Goal: Transaction & Acquisition: Download file/media

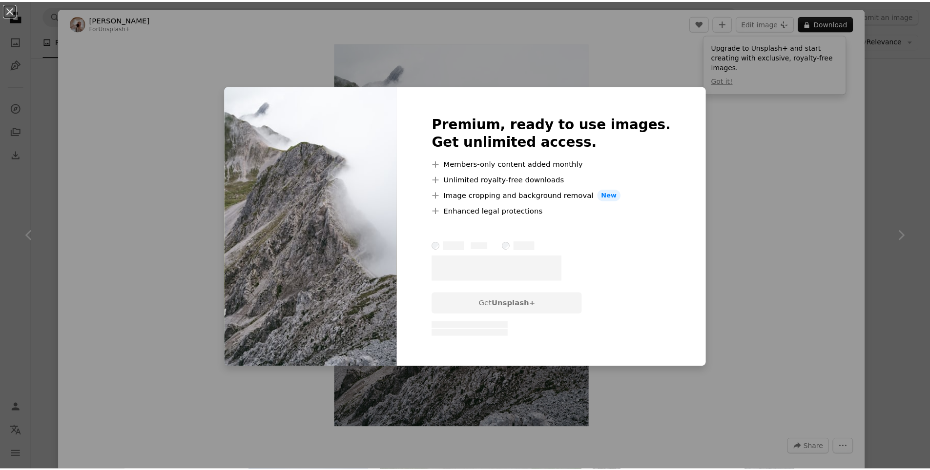
scroll to position [1122, 0]
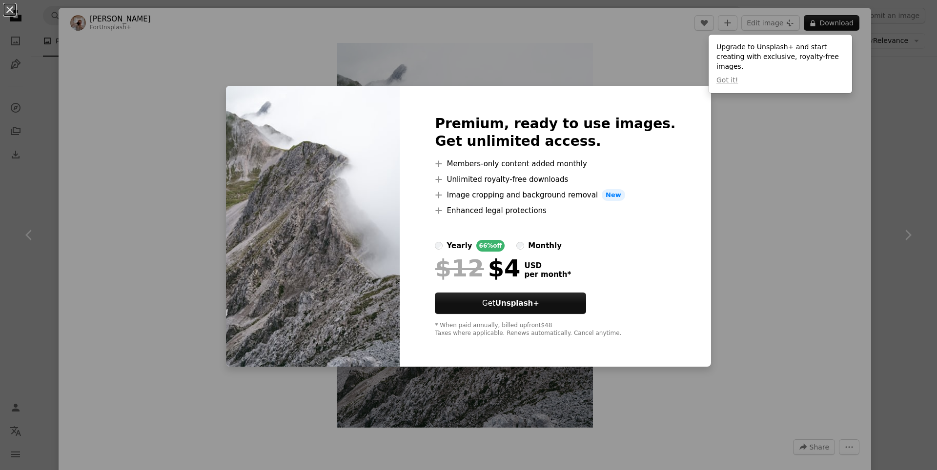
click at [769, 208] on div "An X shape Premium, ready to use images. Get unlimited access. A plus sign Memb…" at bounding box center [468, 235] width 937 height 470
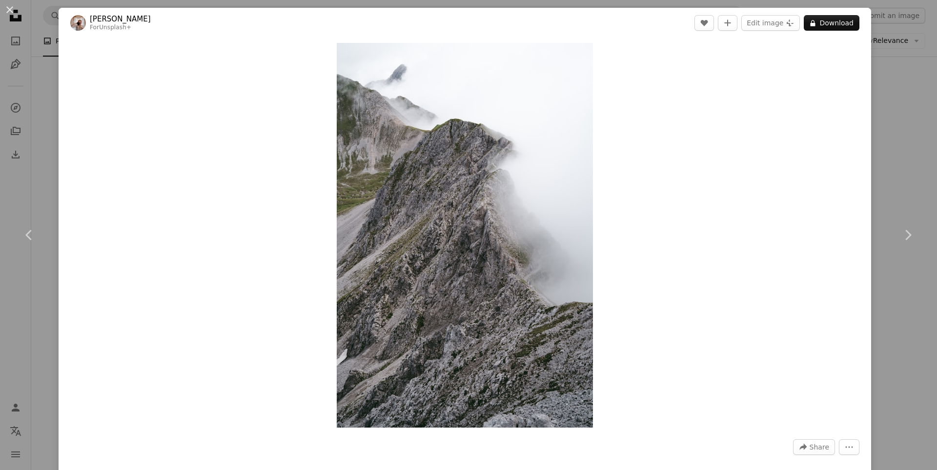
click at [898, 104] on div "An X shape Chevron left Chevron right [PERSON_NAME] For Unsplash+ A heart A plu…" at bounding box center [468, 235] width 937 height 470
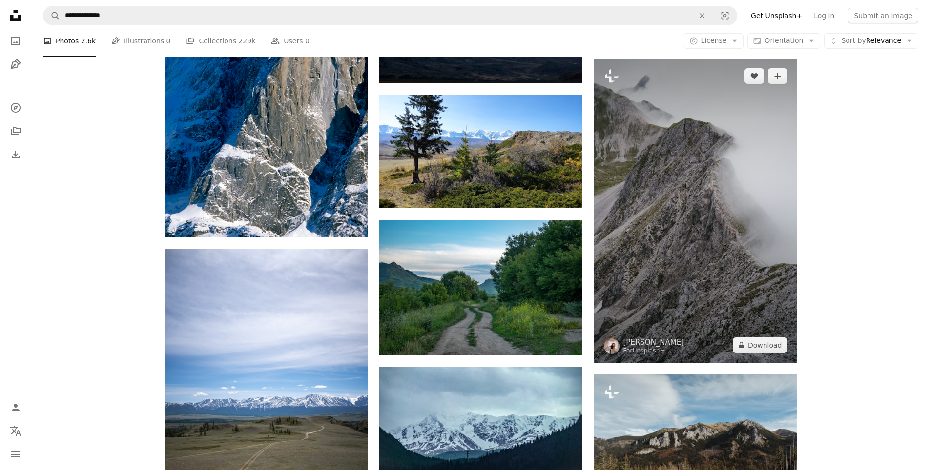
scroll to position [1366, 0]
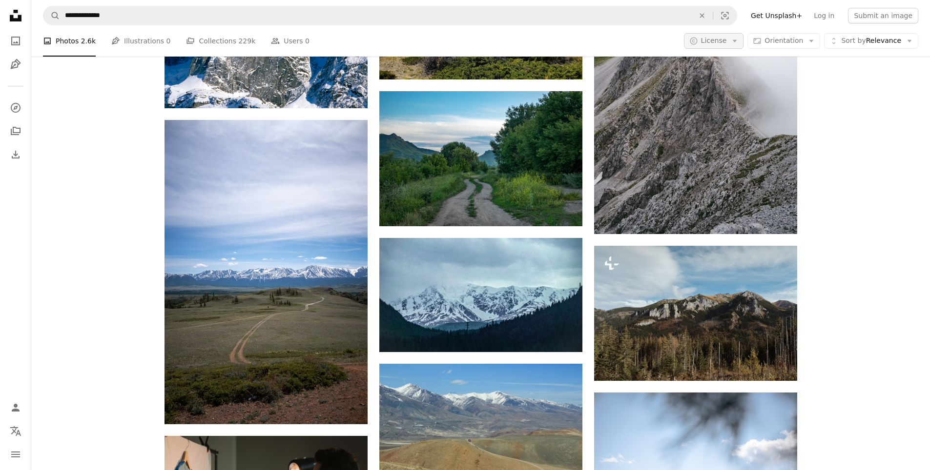
click at [744, 47] on button "A copyright icon © License Arrow down" at bounding box center [714, 41] width 60 height 16
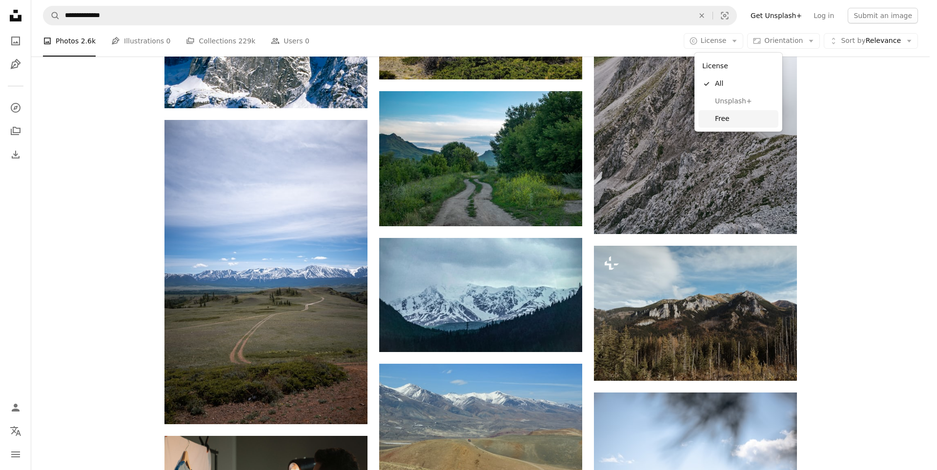
click at [730, 117] on span "Free" at bounding box center [745, 119] width 60 height 10
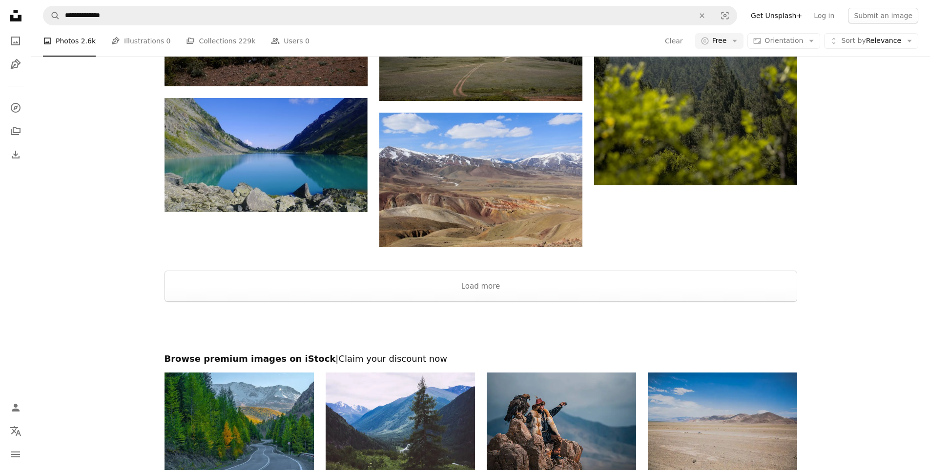
scroll to position [1025, 0]
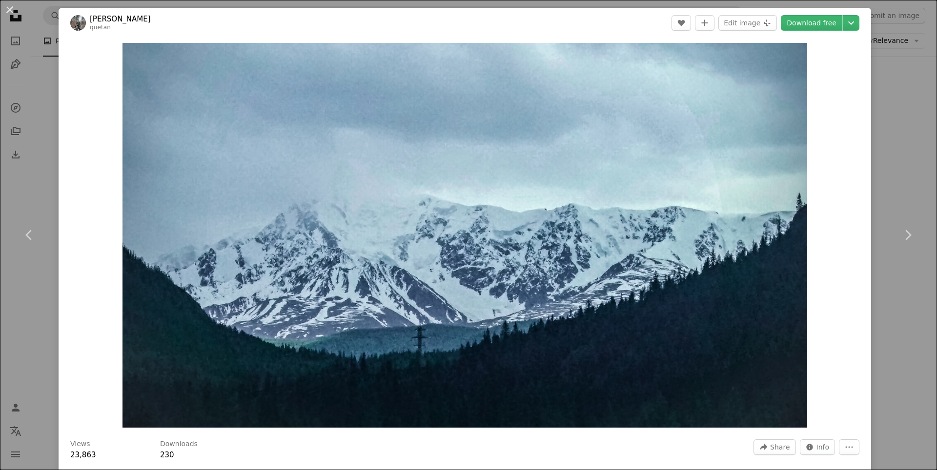
click at [899, 102] on div "An X shape Chevron left Chevron right [PERSON_NAME] quetan A heart A plus sign …" at bounding box center [468, 235] width 937 height 470
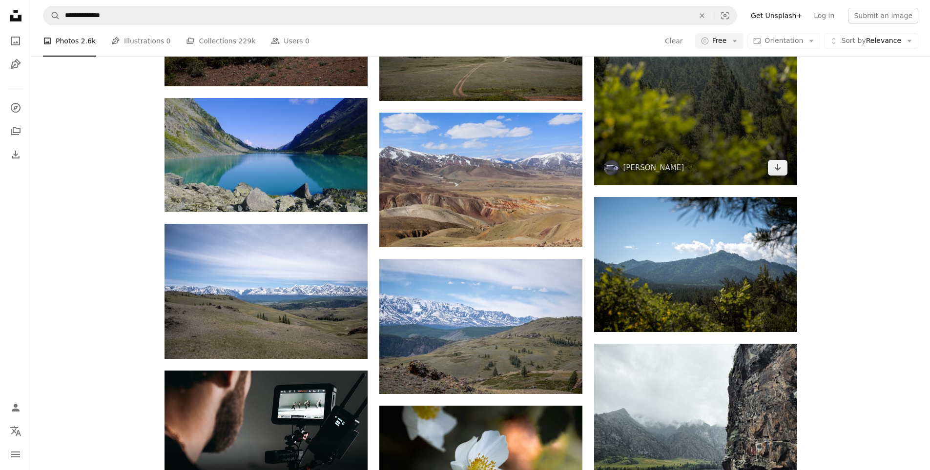
scroll to position [1659, 0]
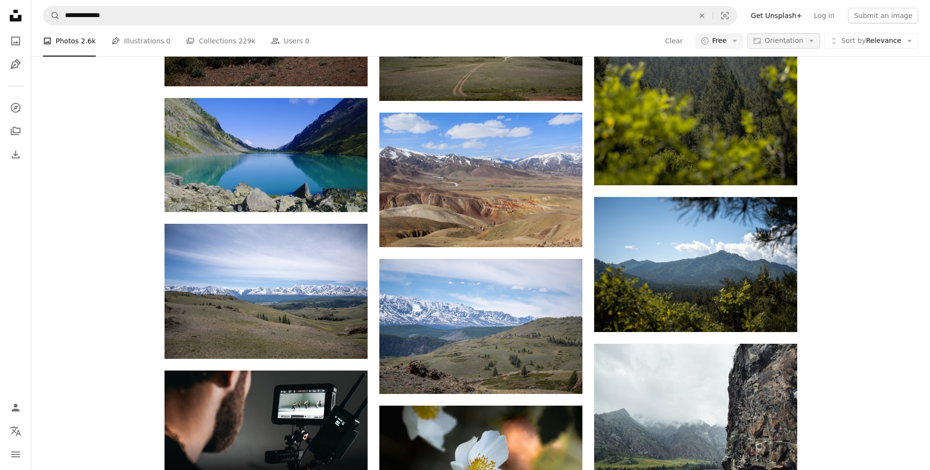
click at [798, 43] on span "Orientation" at bounding box center [783, 41] width 39 height 8
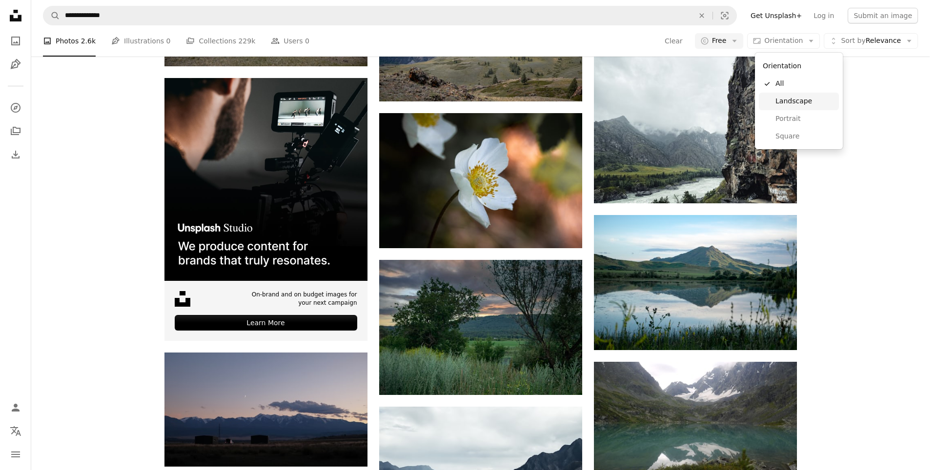
click at [800, 101] on span "Landscape" at bounding box center [805, 102] width 60 height 10
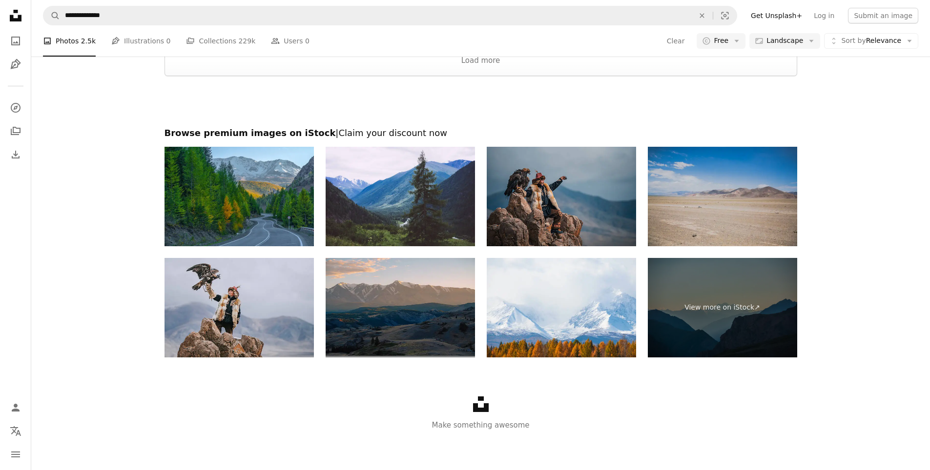
scroll to position [1025, 0]
click at [640, 76] on button "Load more" at bounding box center [480, 60] width 632 height 31
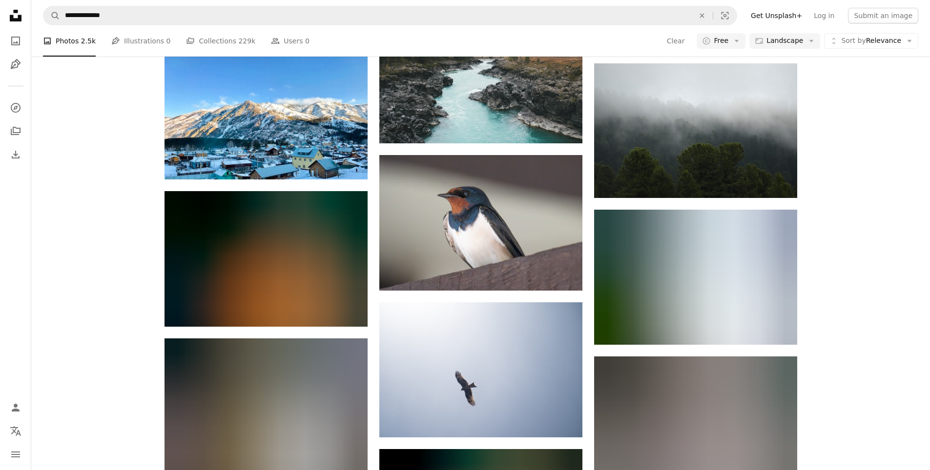
scroll to position [1659, 0]
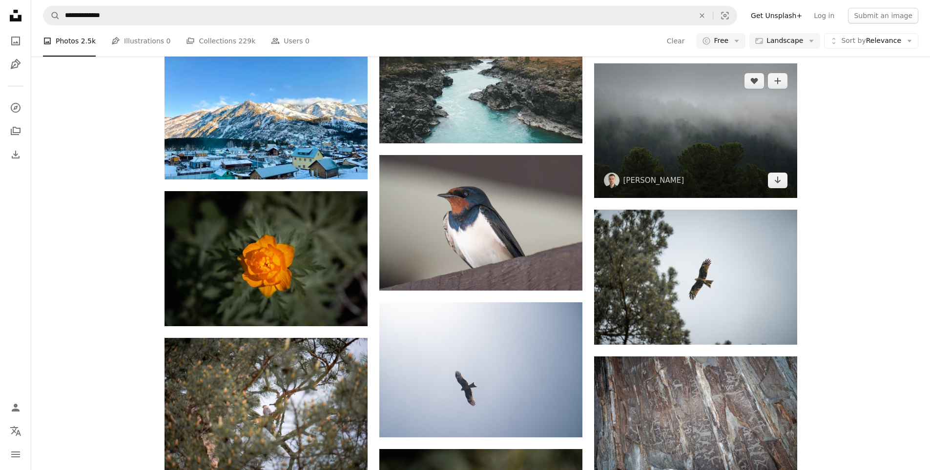
click at [731, 150] on img at bounding box center [695, 130] width 203 height 134
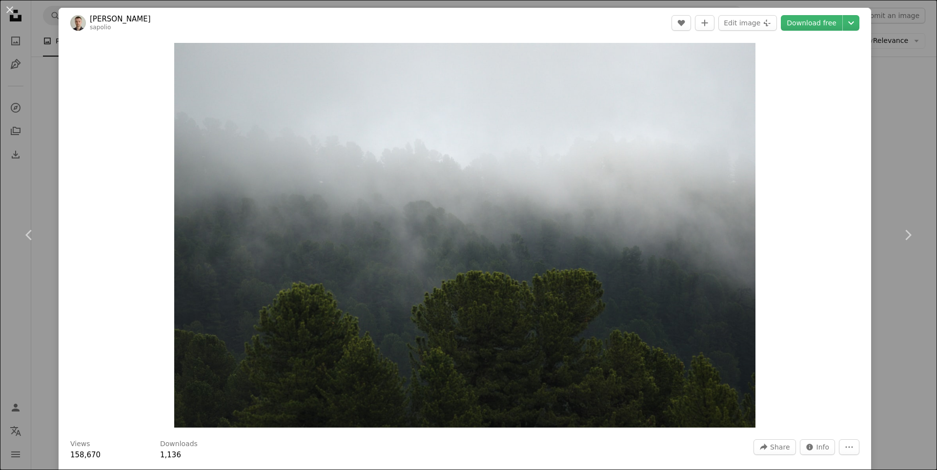
click at [887, 125] on div "An X shape Chevron left Chevron right [PERSON_NAME] sapolio A heart A plus sign…" at bounding box center [468, 235] width 937 height 470
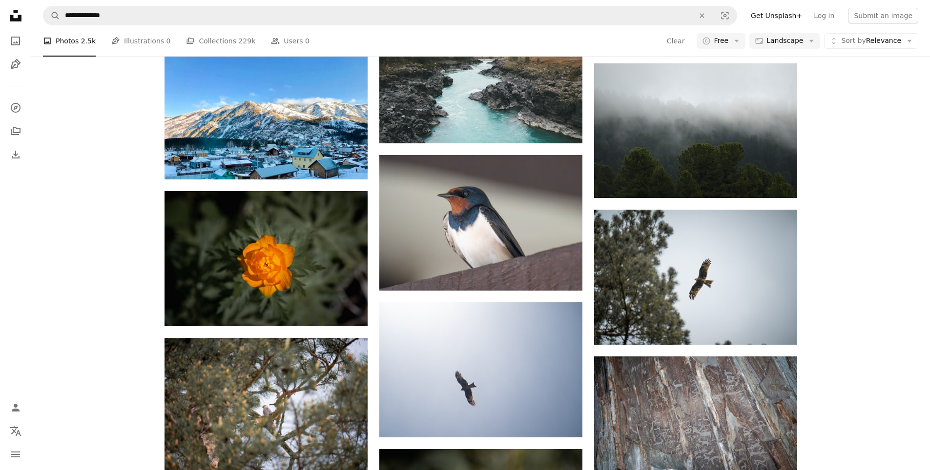
scroll to position [1903, 0]
click at [796, 43] on span "Landscape" at bounding box center [784, 41] width 37 height 10
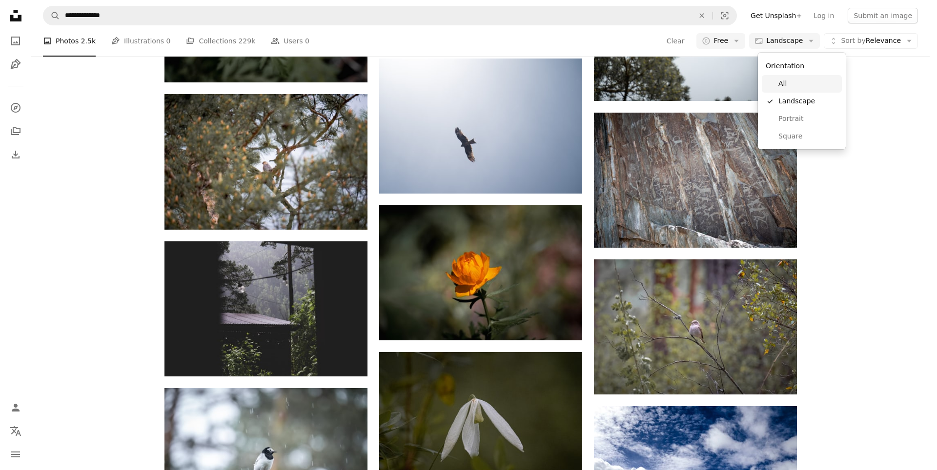
click at [782, 80] on span "All" at bounding box center [808, 84] width 60 height 10
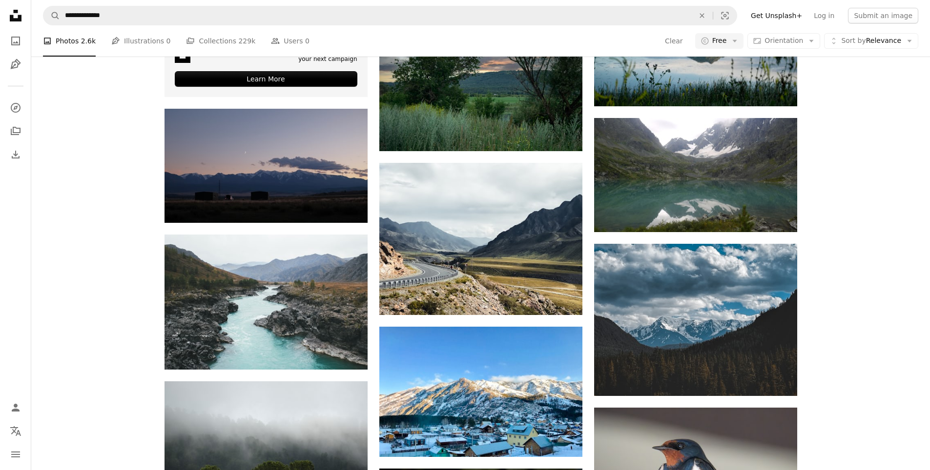
scroll to position [2695, 0]
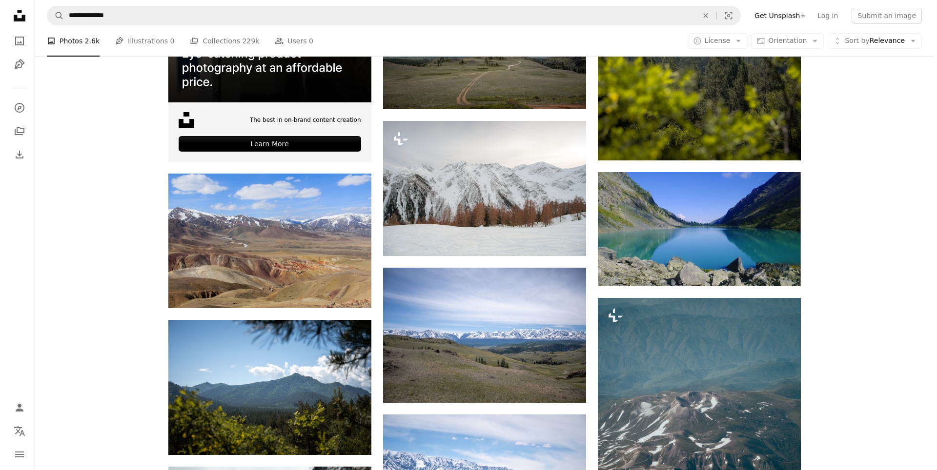
scroll to position [1171, 0]
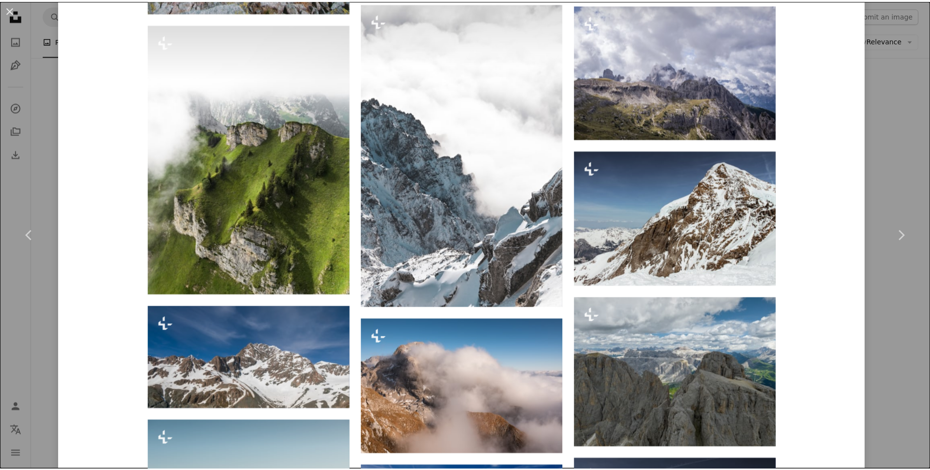
scroll to position [2050, 0]
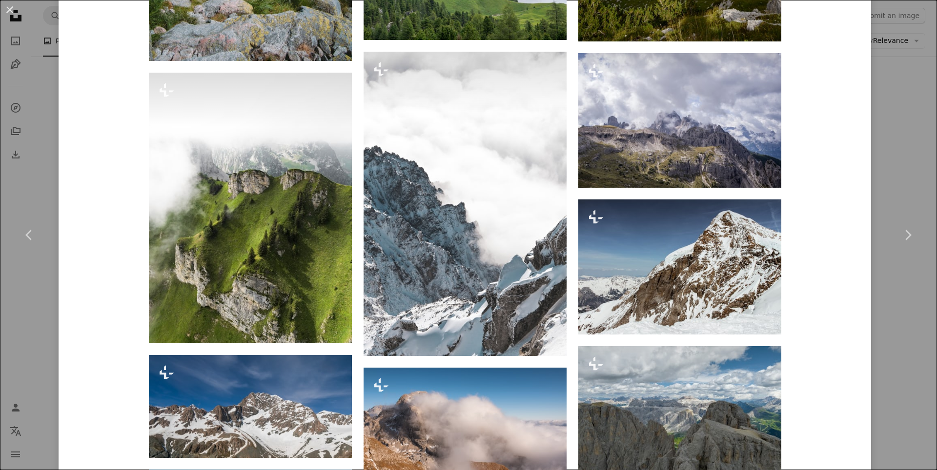
click at [893, 148] on div "An X shape Chevron left Chevron right [PERSON_NAME] For Unsplash+ A heart A plu…" at bounding box center [468, 235] width 937 height 470
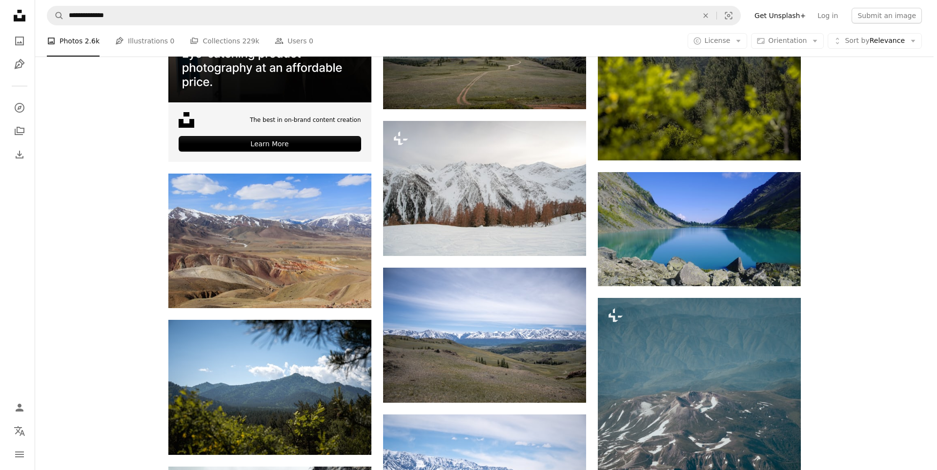
scroll to position [2391, 0]
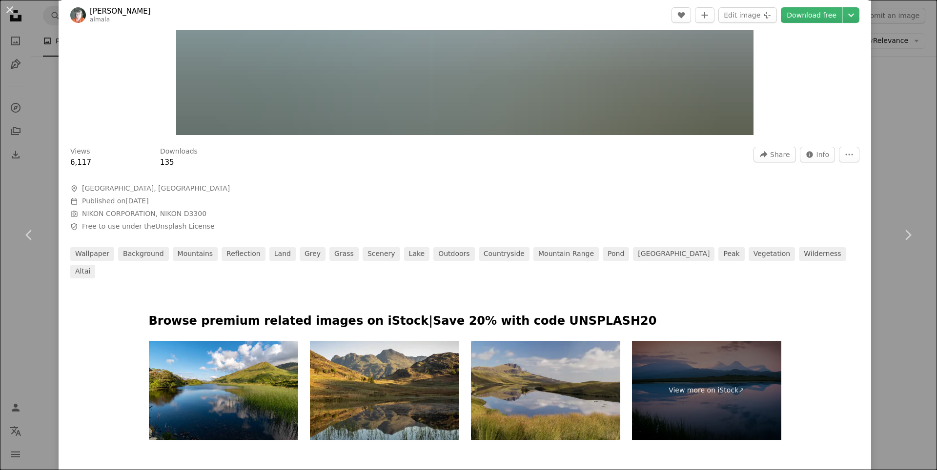
scroll to position [49, 0]
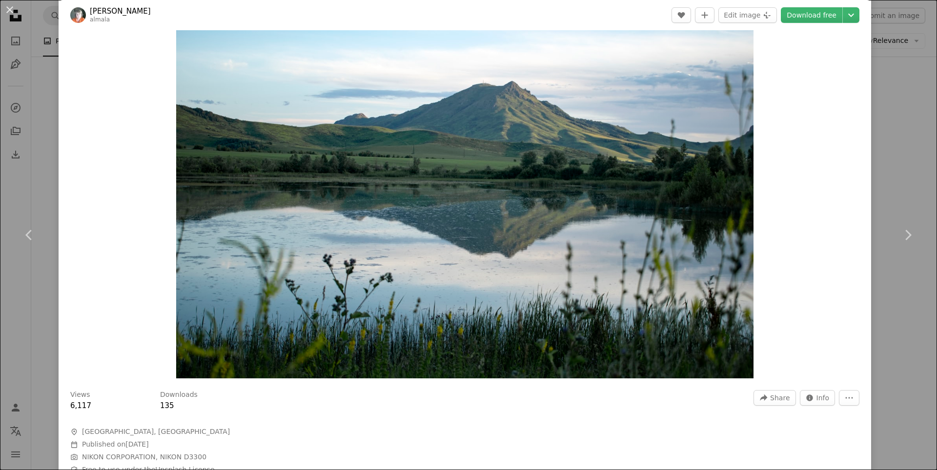
click at [893, 139] on div "An X shape Chevron left Chevron right Marina Lambreht almala A heart A plus sig…" at bounding box center [468, 235] width 937 height 470
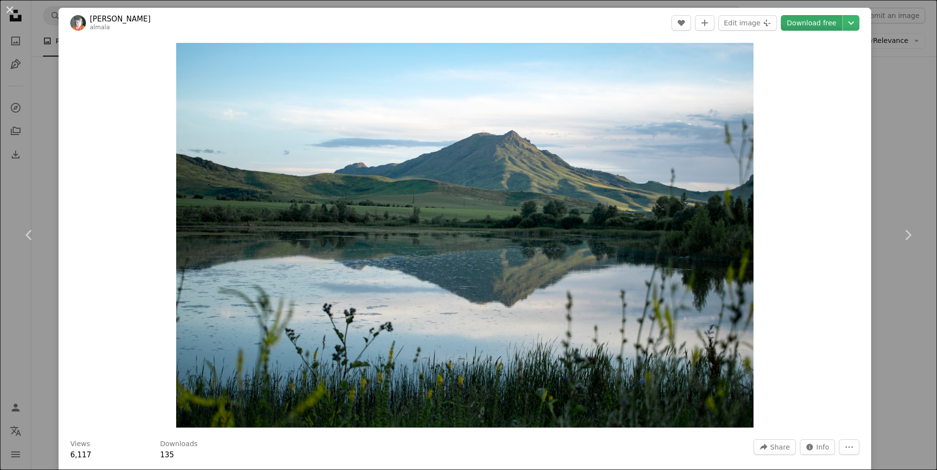
click at [802, 24] on link "Download free" at bounding box center [811, 23] width 61 height 16
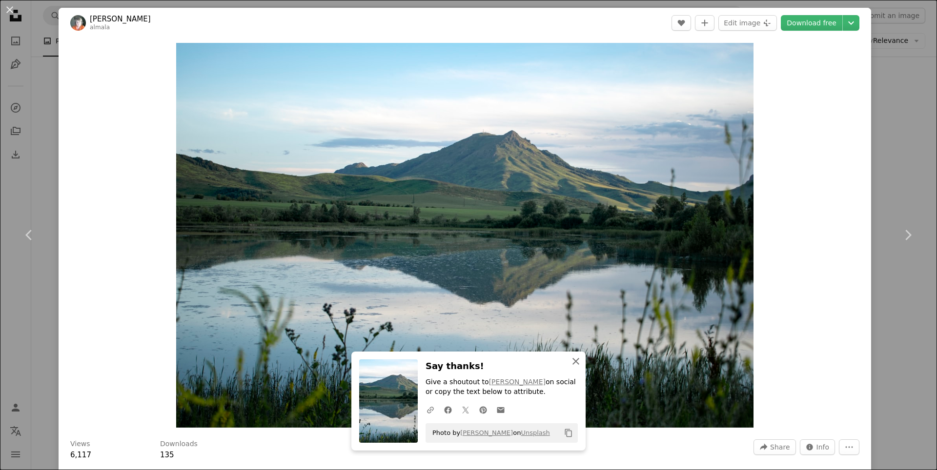
click at [573, 361] on icon "button" at bounding box center [575, 361] width 7 height 7
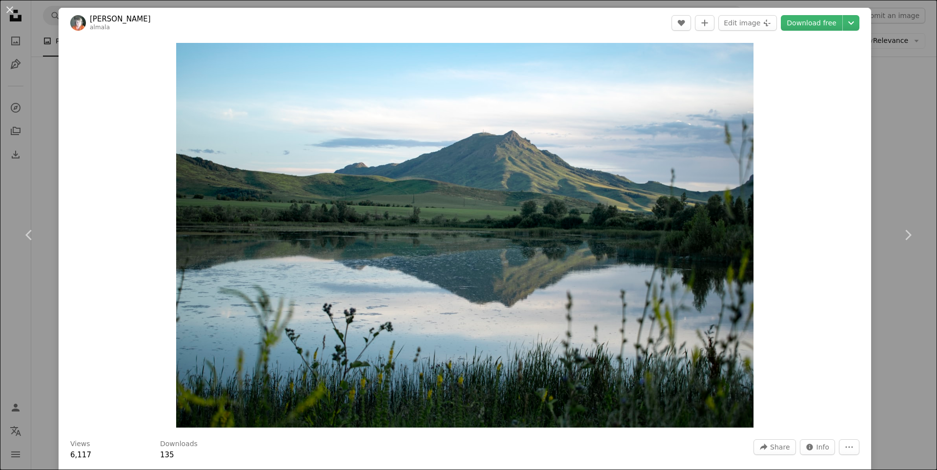
click at [895, 60] on div "An X shape Chevron left Chevron right Marina Lambreht almala A heart A plus sig…" at bounding box center [468, 235] width 937 height 470
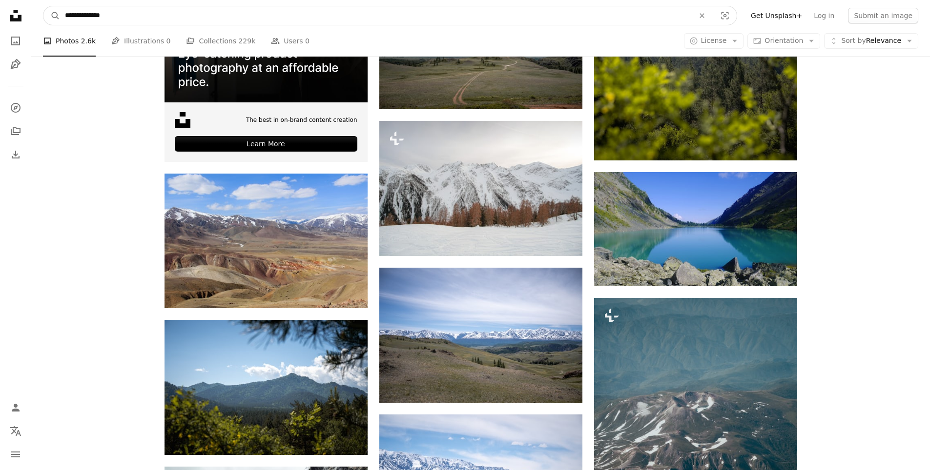
click at [324, 13] on input "**********" at bounding box center [375, 15] width 631 height 19
type input "**********"
click at [43, 6] on button "A magnifying glass" at bounding box center [51, 15] width 17 height 19
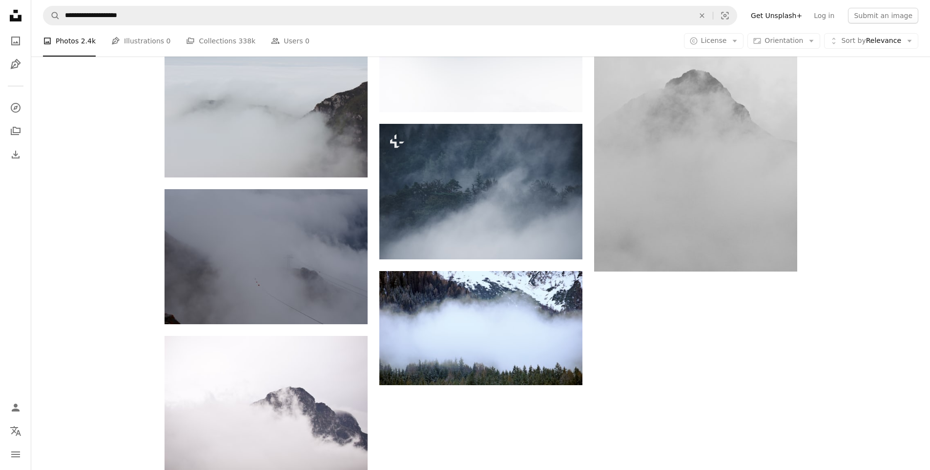
scroll to position [244, 0]
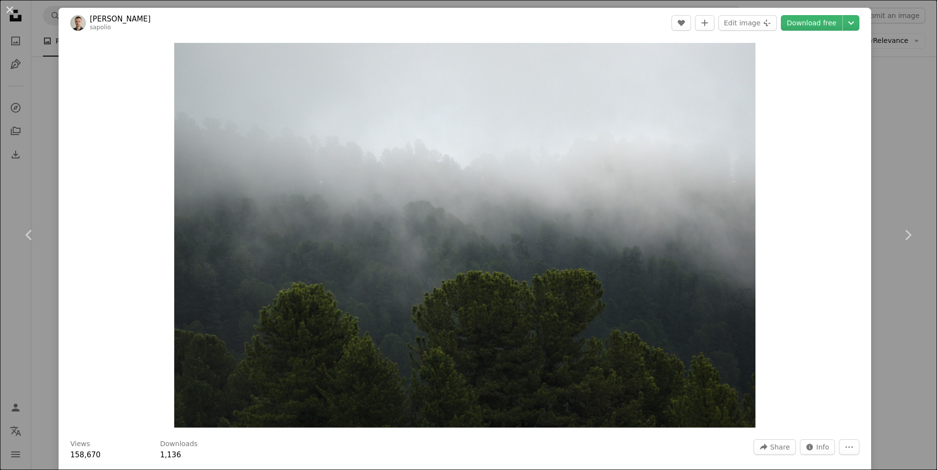
click at [896, 131] on div "An X shape Chevron left Chevron right [PERSON_NAME] sapolio A heart A plus sign…" at bounding box center [468, 235] width 937 height 470
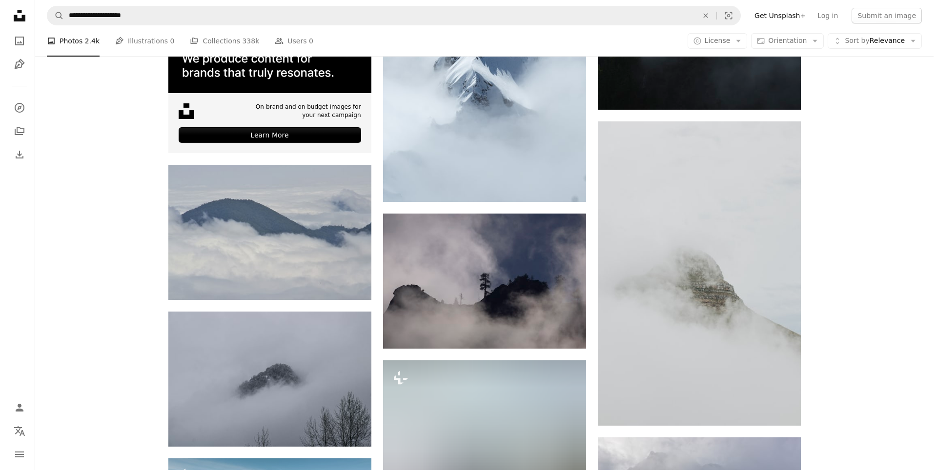
scroll to position [2391, 0]
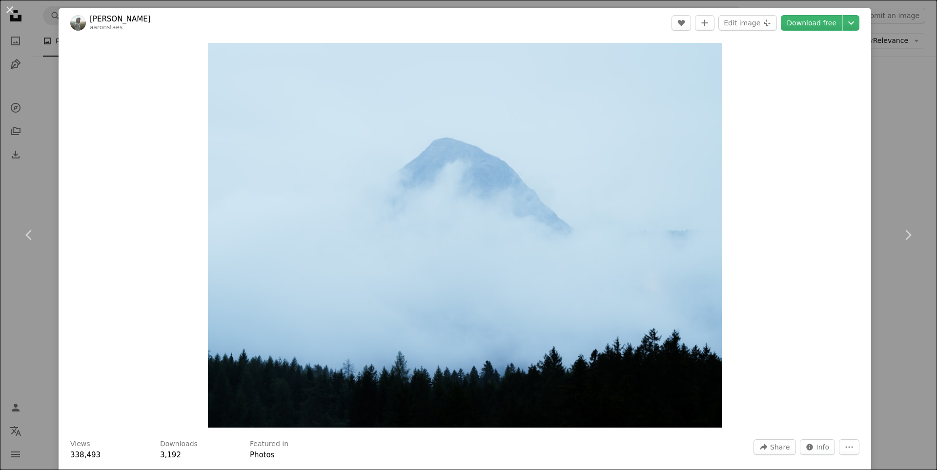
click at [894, 143] on div "An X shape Chevron left Chevron right [PERSON_NAME] aaronstaes A heart A plus s…" at bounding box center [468, 235] width 937 height 470
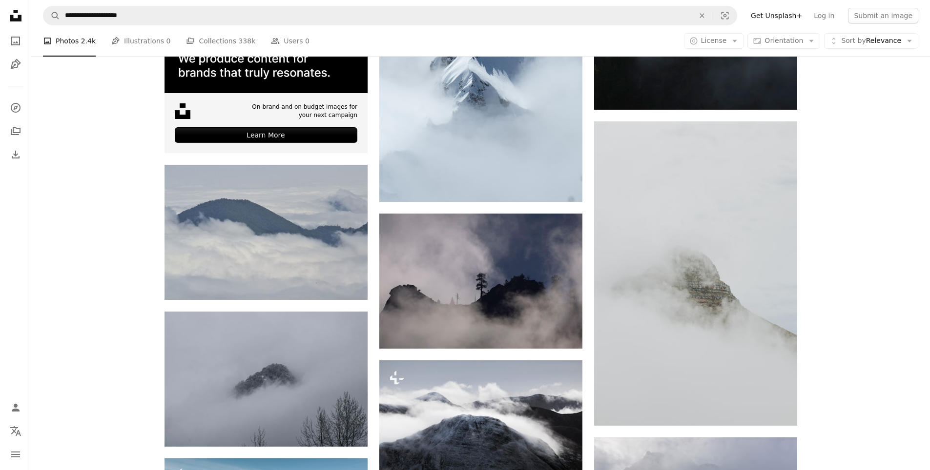
scroll to position [2635, 0]
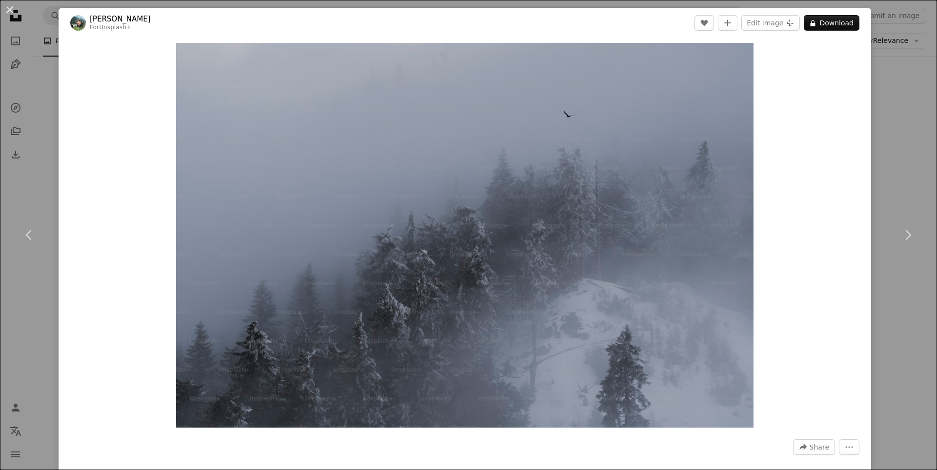
click at [899, 123] on div "An X shape Chevron left Chevron right [PERSON_NAME] For Unsplash+ A heart A plu…" at bounding box center [468, 235] width 937 height 470
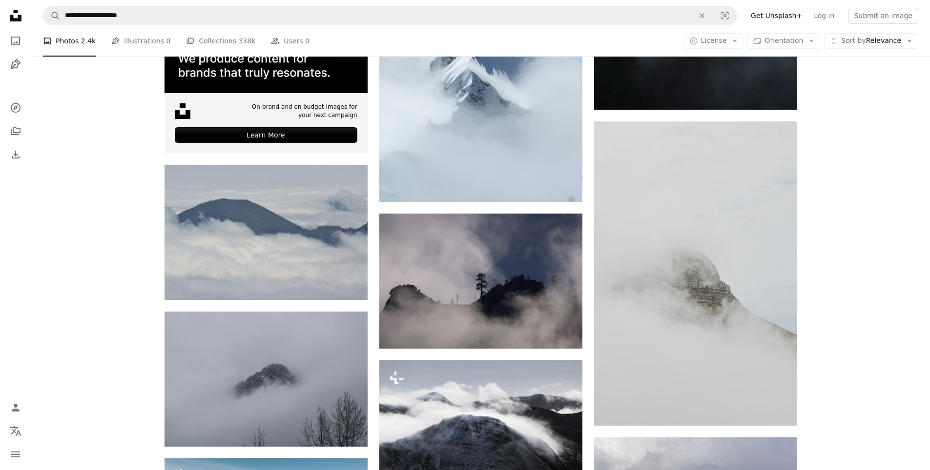
scroll to position [4441, 0]
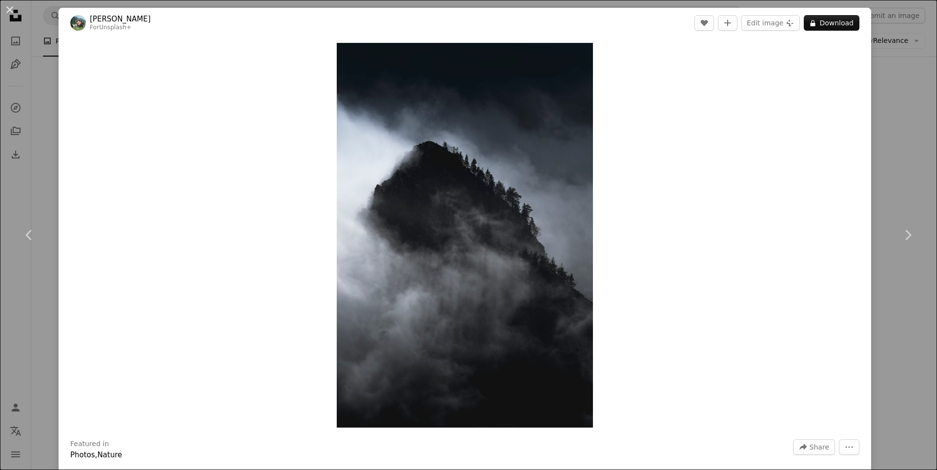
click at [894, 116] on div "An X shape Chevron left Chevron right [PERSON_NAME] For Unsplash+ A heart A plu…" at bounding box center [468, 235] width 937 height 470
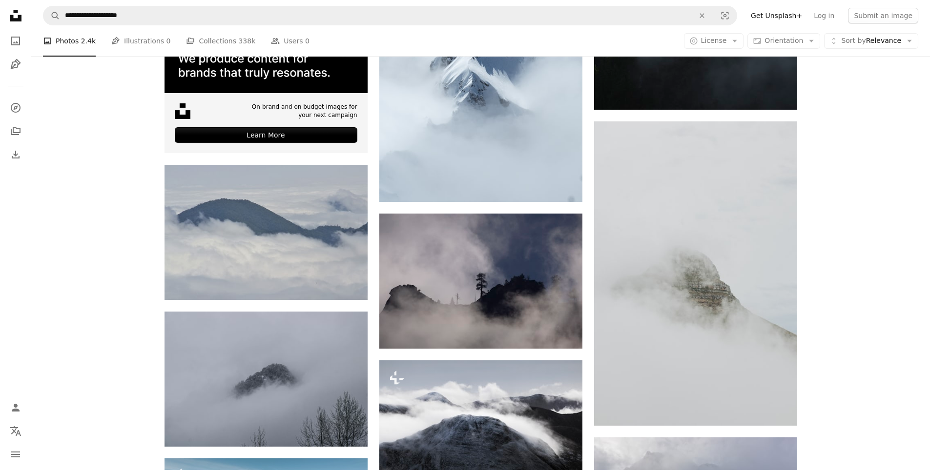
scroll to position [6734, 0]
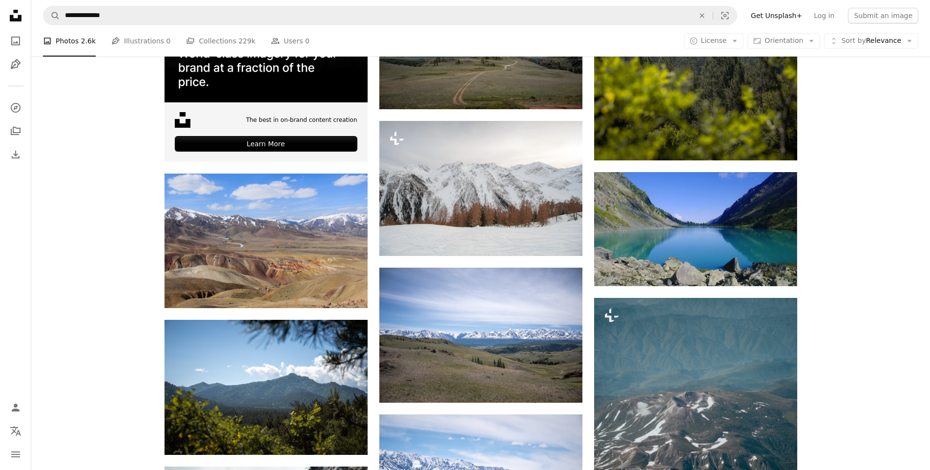
scroll to position [2830, 0]
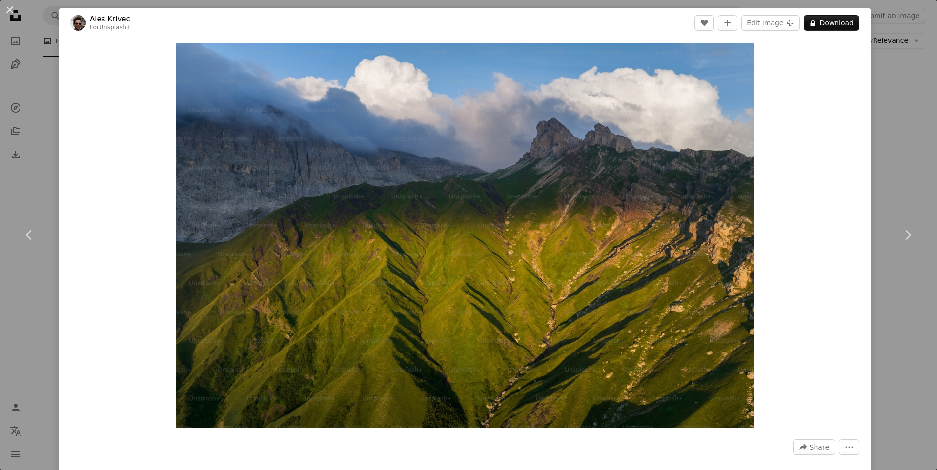
click at [910, 146] on div "An X shape Chevron left Chevron right Ales Krivec For Unsplash+ A heart A plus …" at bounding box center [468, 235] width 937 height 470
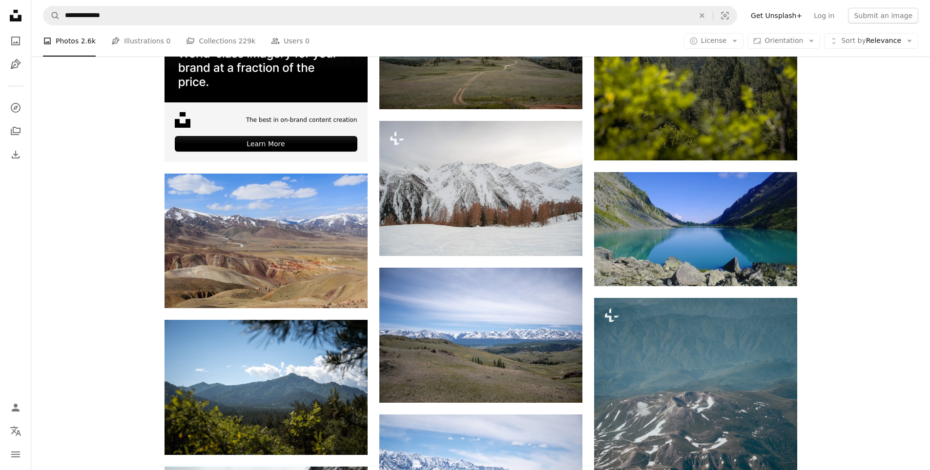
scroll to position [7905, 0]
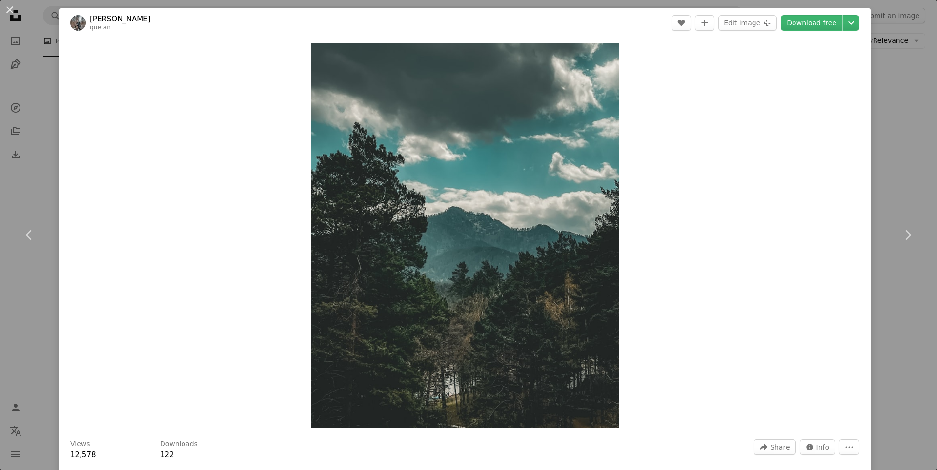
click at [890, 138] on div "An X shape Chevron left Chevron right [PERSON_NAME] quetan A heart A plus sign …" at bounding box center [468, 235] width 937 height 470
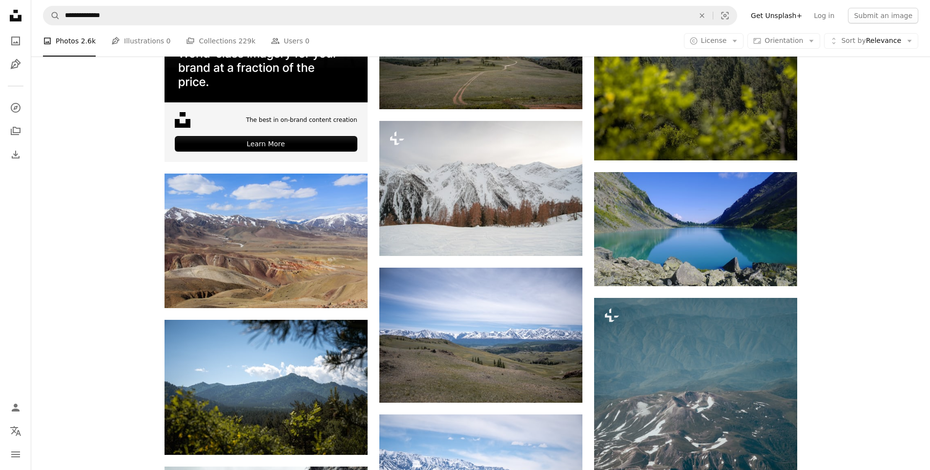
scroll to position [16689, 0]
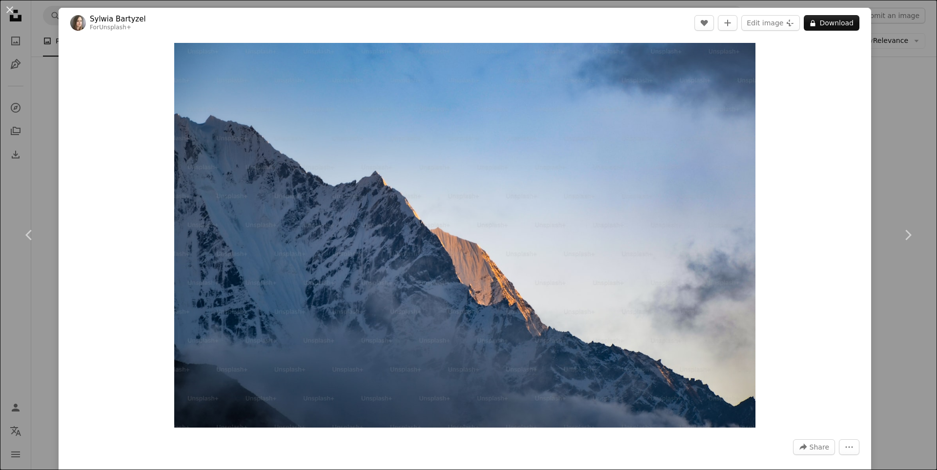
click at [887, 177] on div "An X shape Chevron left Chevron right [PERSON_NAME] For Unsplash+ A heart A plu…" at bounding box center [468, 235] width 937 height 470
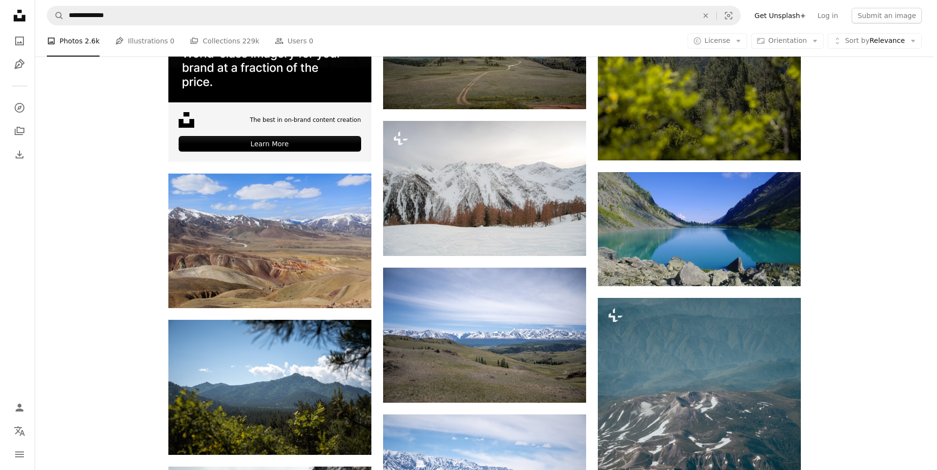
scroll to position [24253, 0]
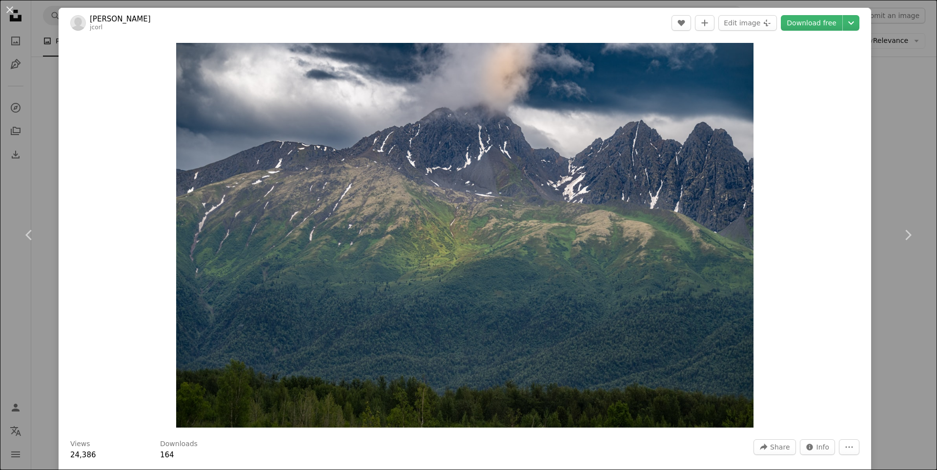
click at [876, 143] on div "An X shape Chevron left Chevron right [PERSON_NAME] jcorl A heart A plus sign E…" at bounding box center [468, 235] width 937 height 470
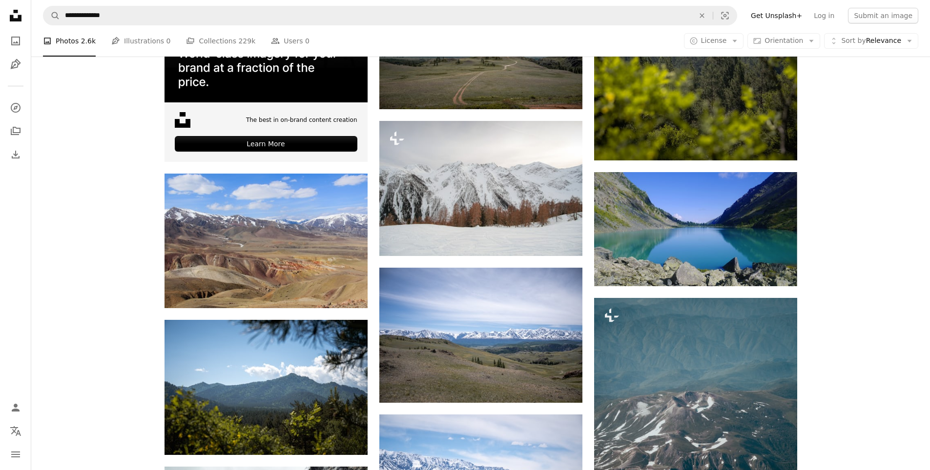
scroll to position [24546, 0]
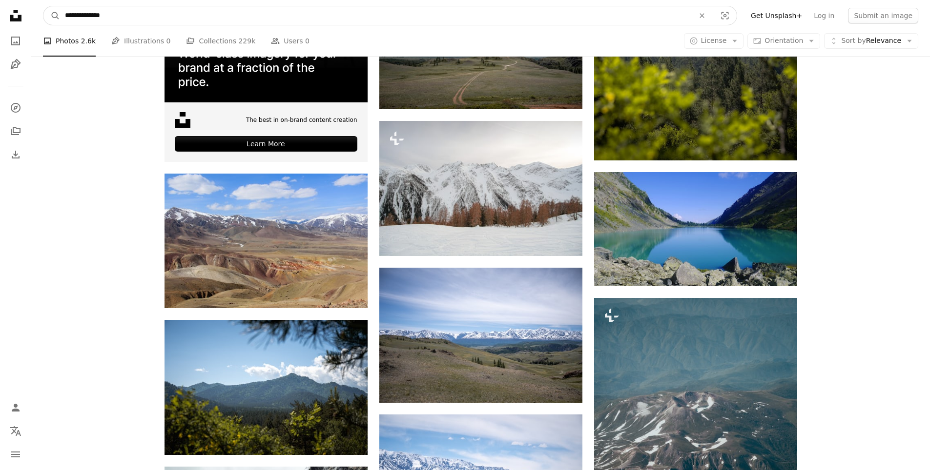
click at [146, 10] on input "**********" at bounding box center [375, 15] width 631 height 19
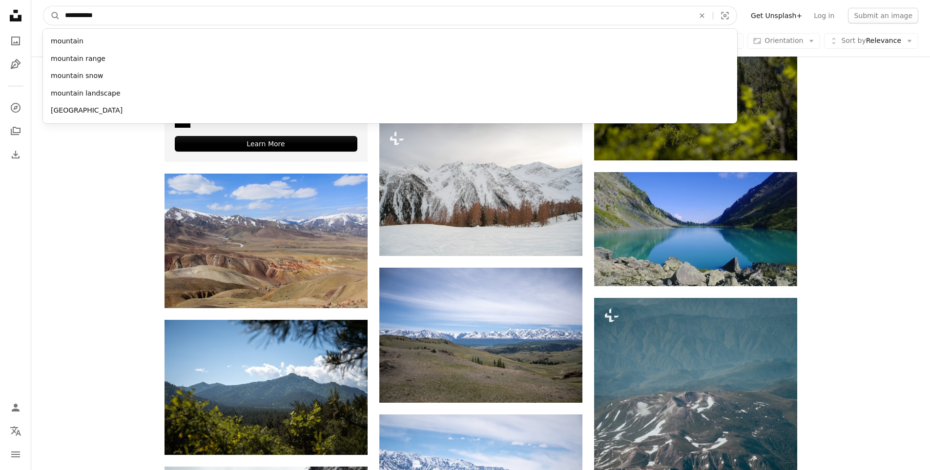
type input "**********"
click button "A magnifying glass" at bounding box center [51, 15] width 17 height 19
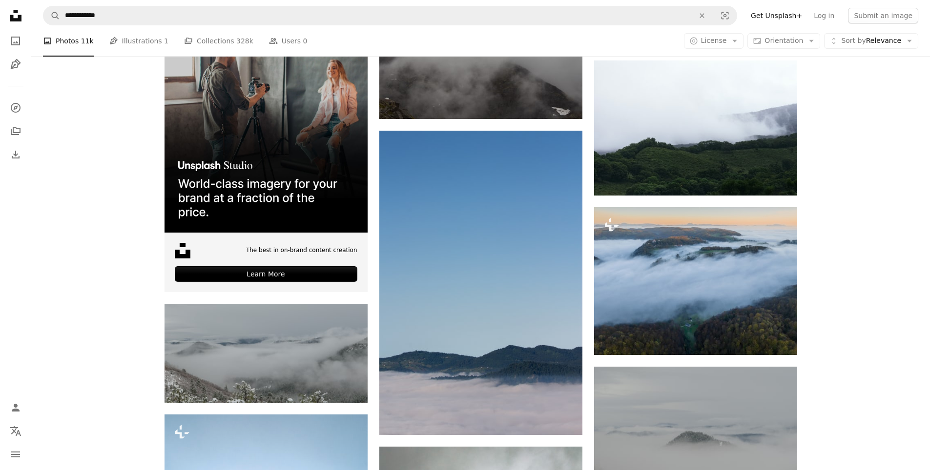
scroll to position [1659, 0]
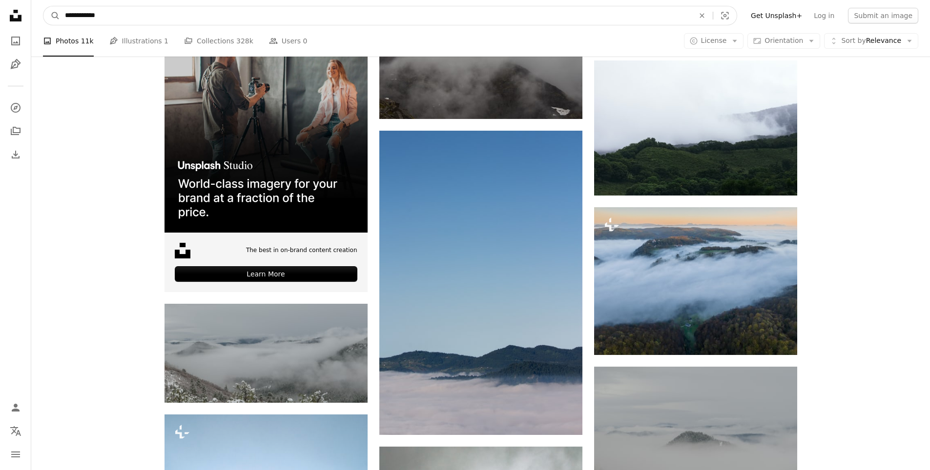
drag, startPoint x: 327, startPoint y: 18, endPoint x: 314, endPoint y: 20, distance: 13.3
click at [314, 20] on input "**********" at bounding box center [375, 15] width 631 height 19
drag, startPoint x: 566, startPoint y: 19, endPoint x: 45, endPoint y: 40, distance: 520.6
click at [60, 25] on div "**********" at bounding box center [375, 15] width 631 height 19
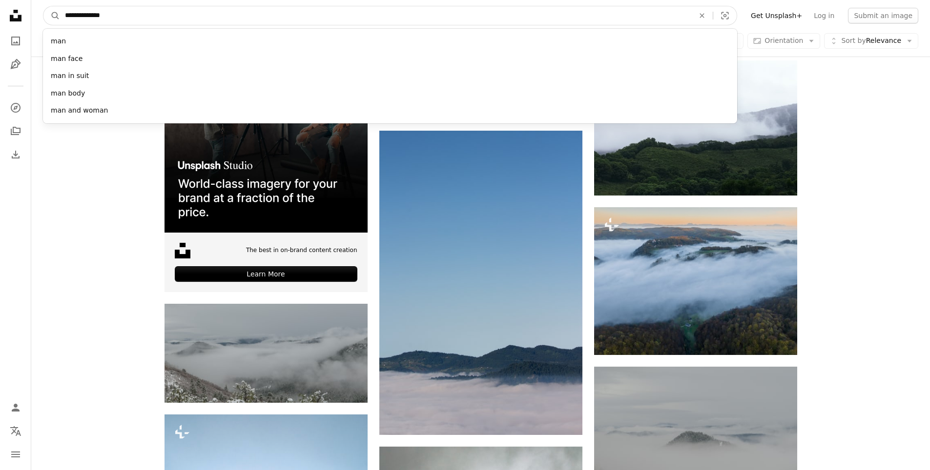
type input "**********"
click button "A magnifying glass" at bounding box center [51, 15] width 17 height 19
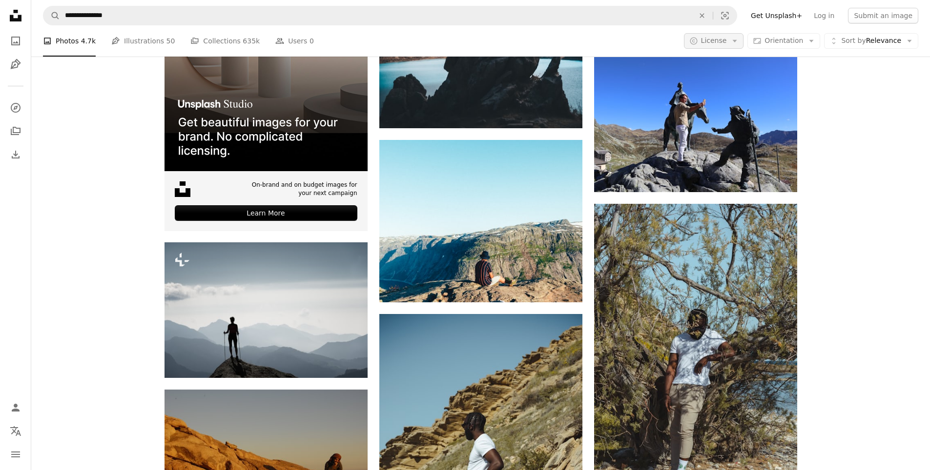
click at [727, 44] on span "License" at bounding box center [714, 41] width 26 height 8
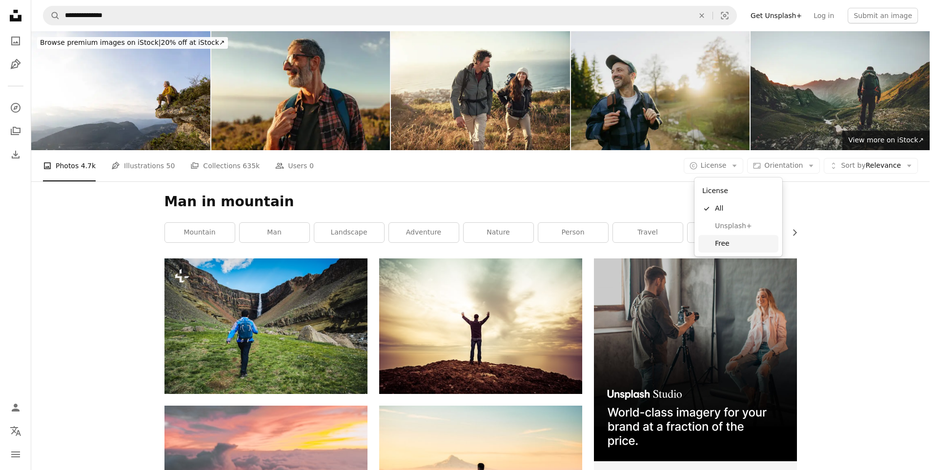
click at [723, 240] on span "Free" at bounding box center [745, 244] width 60 height 10
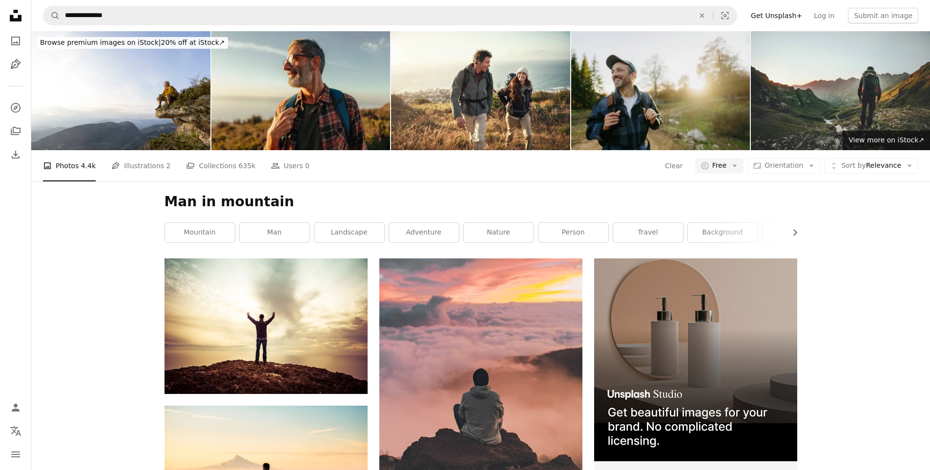
scroll to position [146, 0]
click at [656, 223] on link "travel" at bounding box center [648, 233] width 70 height 20
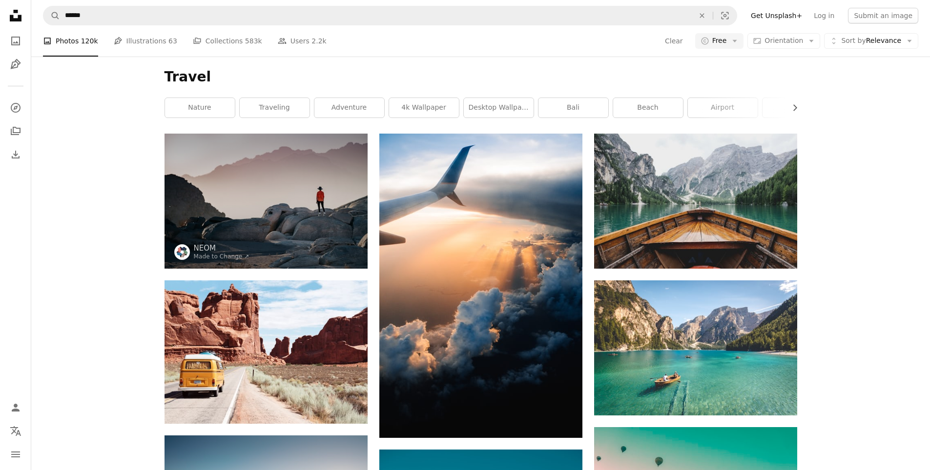
scroll to position [5255, 0]
